Goal: Information Seeking & Learning: Learn about a topic

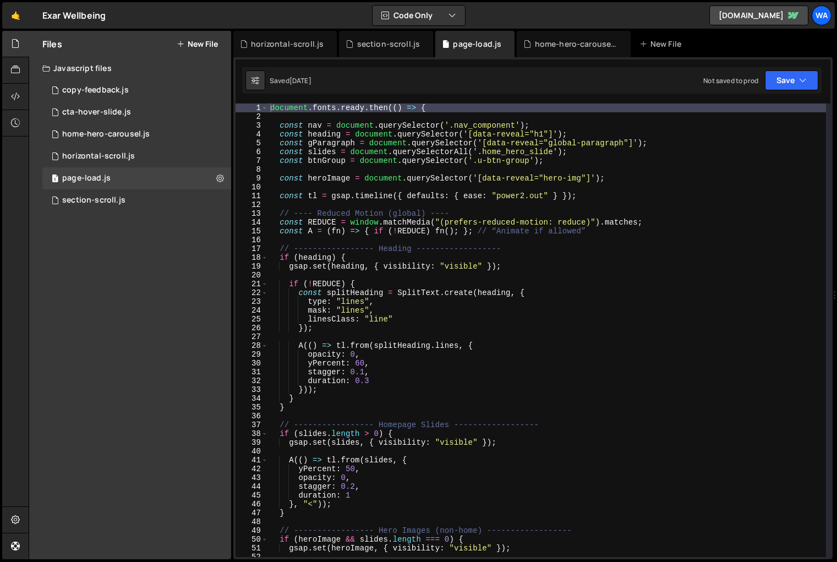
scroll to position [235, 0]
click at [385, 48] on div "section-scroll.js" at bounding box center [388, 44] width 63 height 11
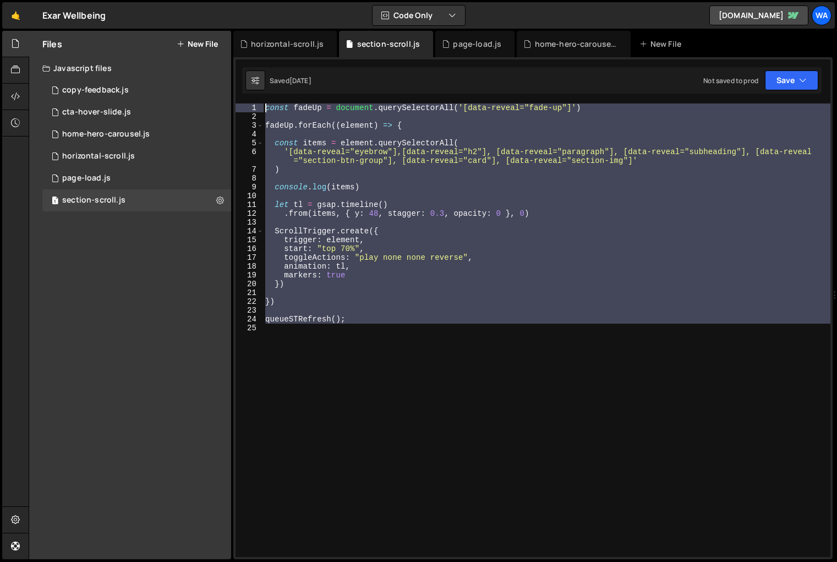
drag, startPoint x: 371, startPoint y: 324, endPoint x: 263, endPoint y: 103, distance: 245.3
click at [263, 103] on div "const fadeUp = document . querySelectorAll ( '[data-reveal="fade-up"]' ) fadeUp…" at bounding box center [546, 338] width 567 height 471
type textarea "// const fadeUp = document.querySelectorAll('[data-reveal="fade-up"]')"
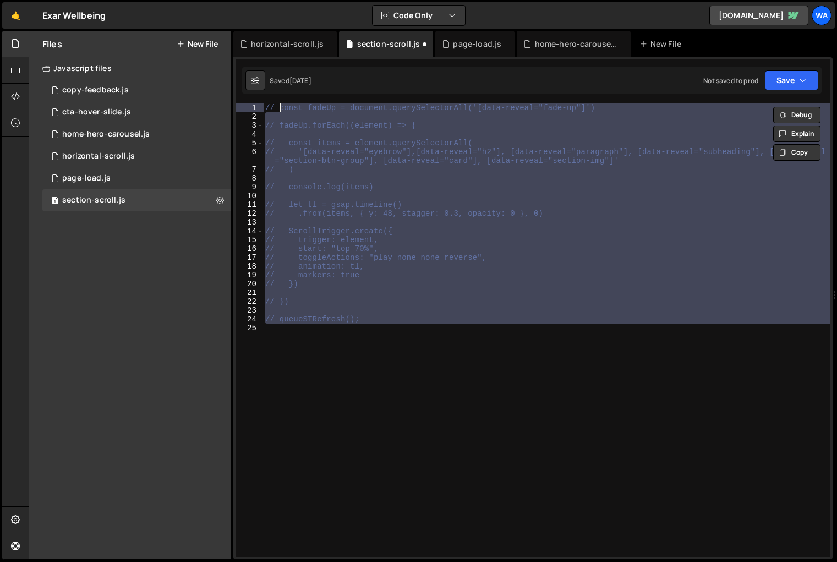
click at [430, 411] on div "// const fadeUp = document.querySelectorAll('[data-reveal="fade-up"]') // fadeU…" at bounding box center [546, 329] width 567 height 453
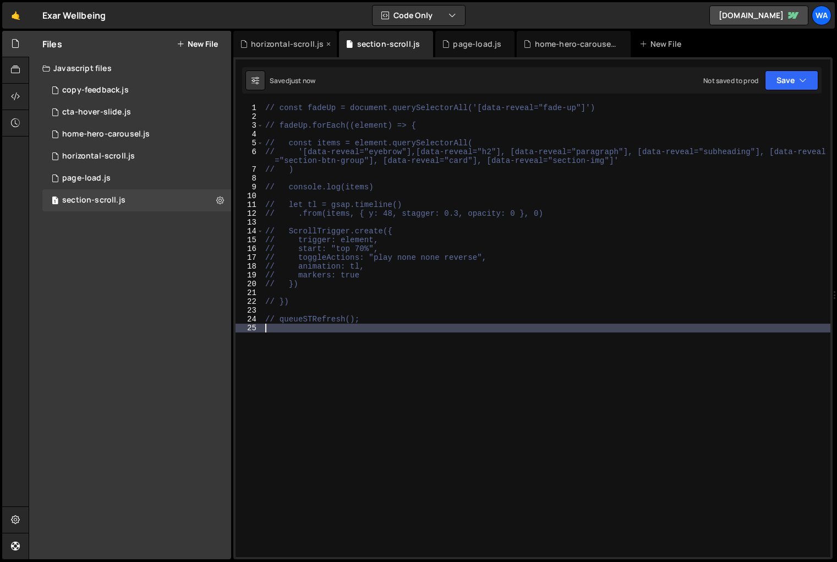
click at [279, 41] on div "horizontal-scroll.js" at bounding box center [287, 44] width 73 height 11
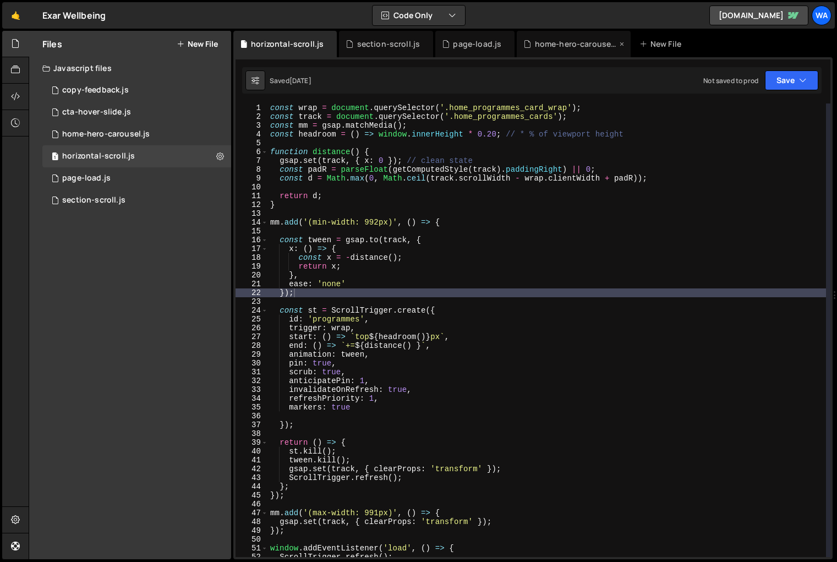
click at [579, 48] on div "home-hero-carousel.js" at bounding box center [576, 44] width 83 height 11
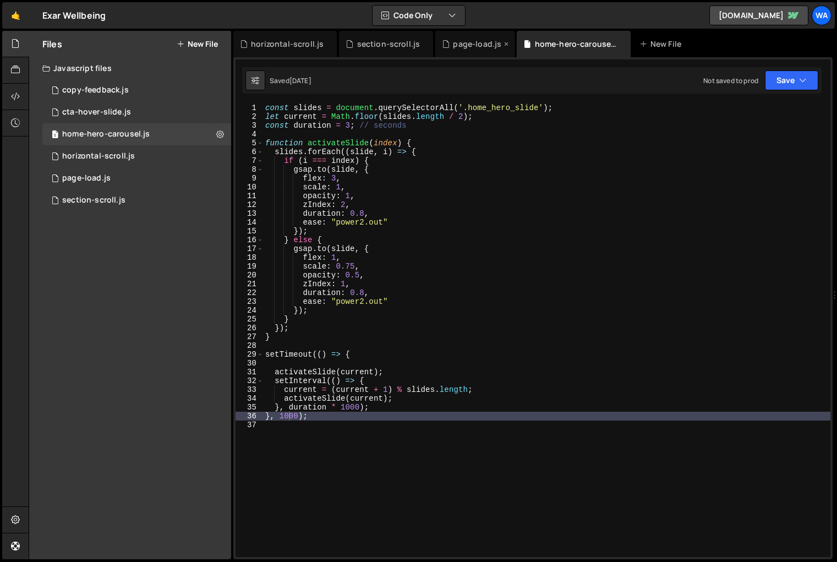
scroll to position [328, 0]
click at [482, 47] on div "page-load.js" at bounding box center [477, 44] width 48 height 11
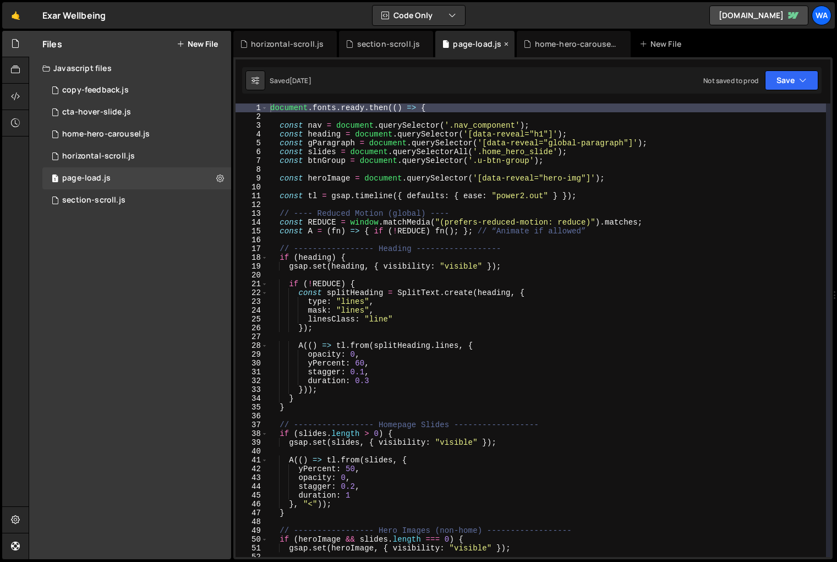
scroll to position [235, 0]
click at [397, 47] on div "section-scroll.js" at bounding box center [388, 44] width 63 height 11
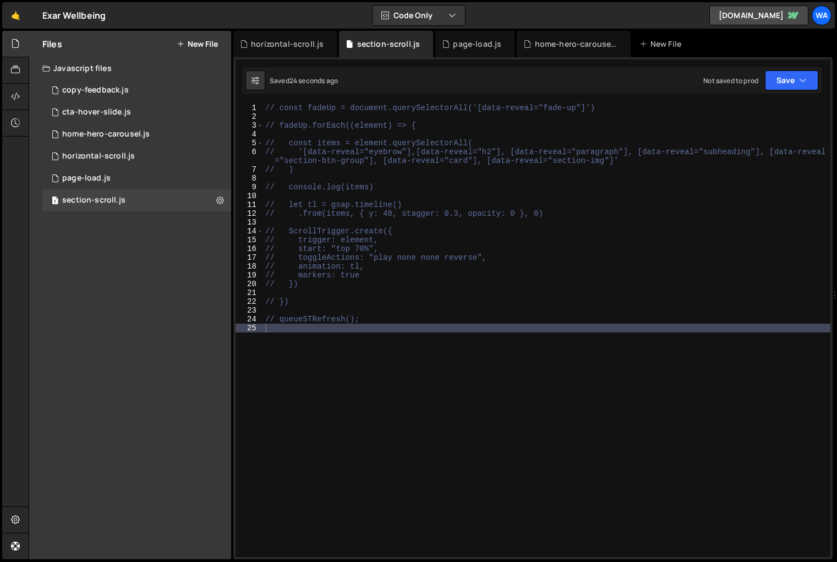
click at [348, 432] on div "// const fadeUp = document.querySelectorAll('[data-reveal="fade-up"]') // fadeU…" at bounding box center [546, 338] width 567 height 471
click at [344, 458] on div "// const fadeUp = document.querySelectorAll('[data-reveal="fade-up"]') // fadeU…" at bounding box center [546, 338] width 567 height 471
